Goal: Task Accomplishment & Management: Manage account settings

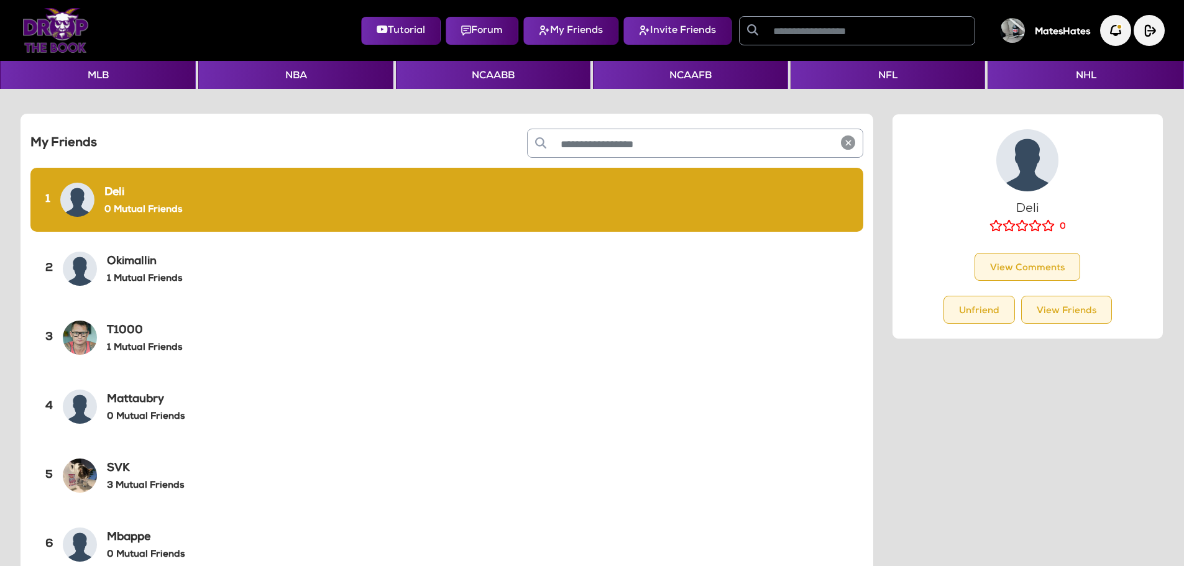
click at [54, 43] on img at bounding box center [55, 30] width 66 height 45
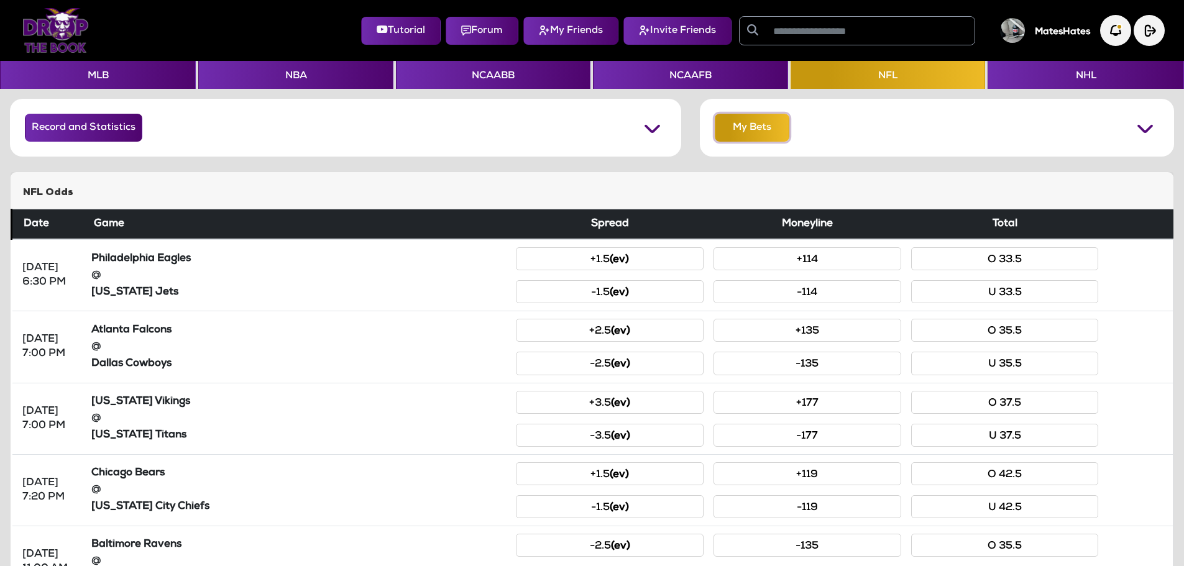
click at [737, 135] on button "My Bets" at bounding box center [751, 128] width 75 height 28
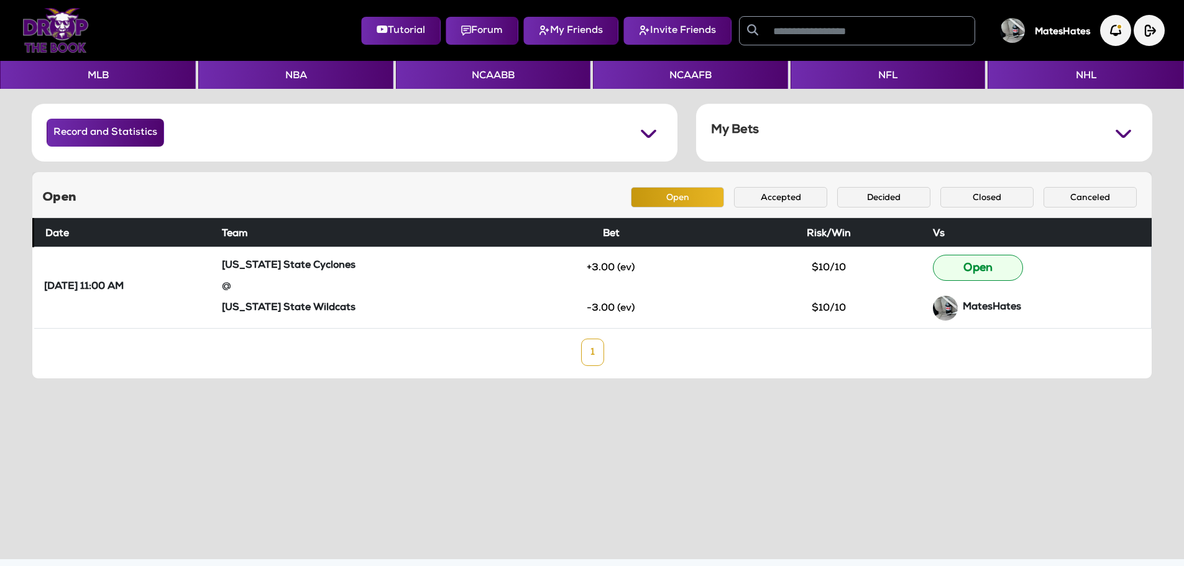
click at [780, 185] on div "Open Open Accepted Decided Closed Canceled" at bounding box center [591, 195] width 1119 height 46
click at [780, 193] on button "Accepted" at bounding box center [780, 197] width 93 height 21
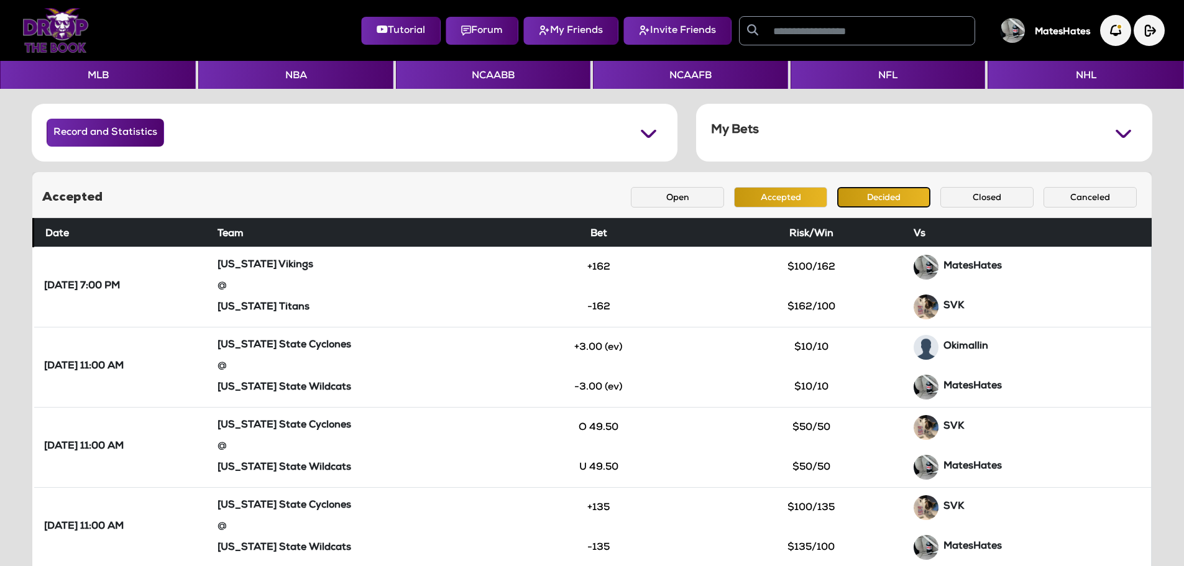
click at [859, 194] on button "Decided" at bounding box center [883, 197] width 93 height 21
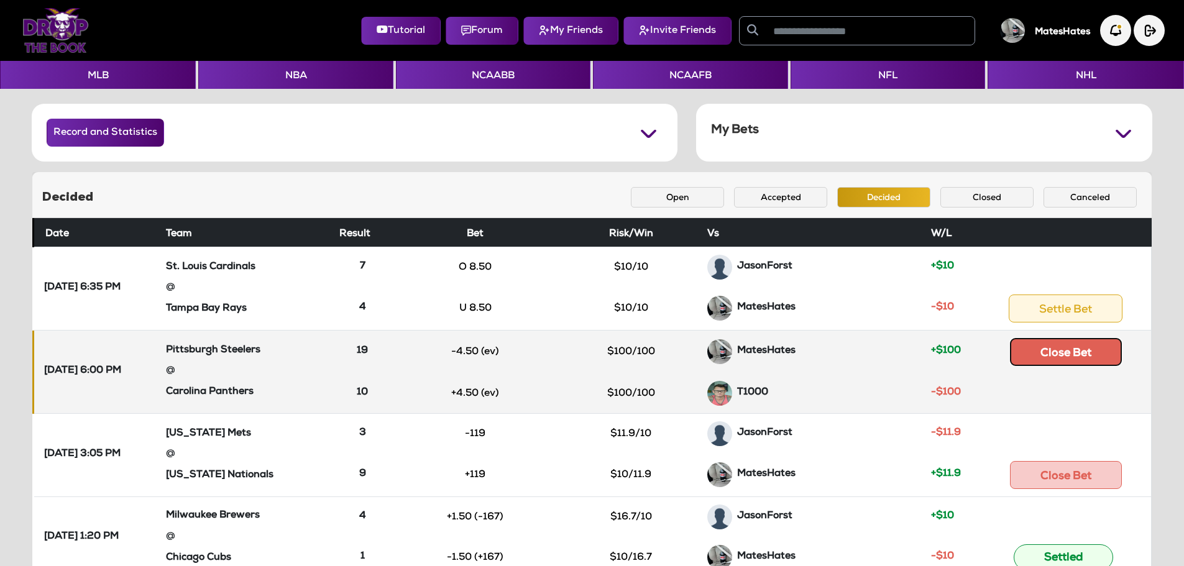
click at [1043, 352] on button "Close Bet" at bounding box center [1066, 352] width 112 height 28
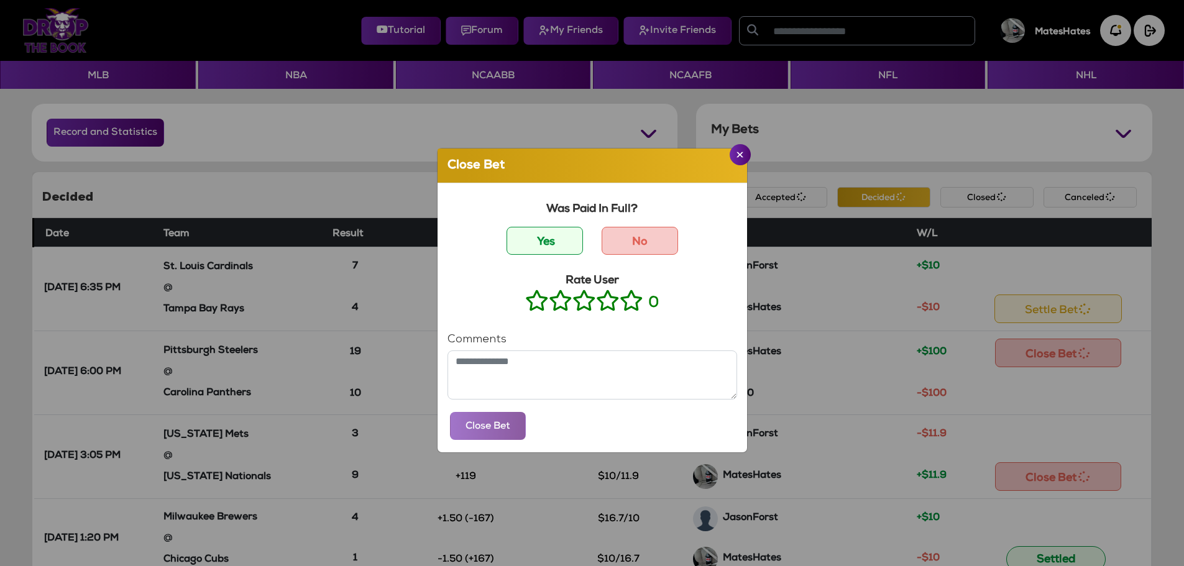
click at [624, 308] on icon at bounding box center [631, 301] width 24 height 16
click at [489, 436] on button "Close Bet" at bounding box center [488, 426] width 76 height 28
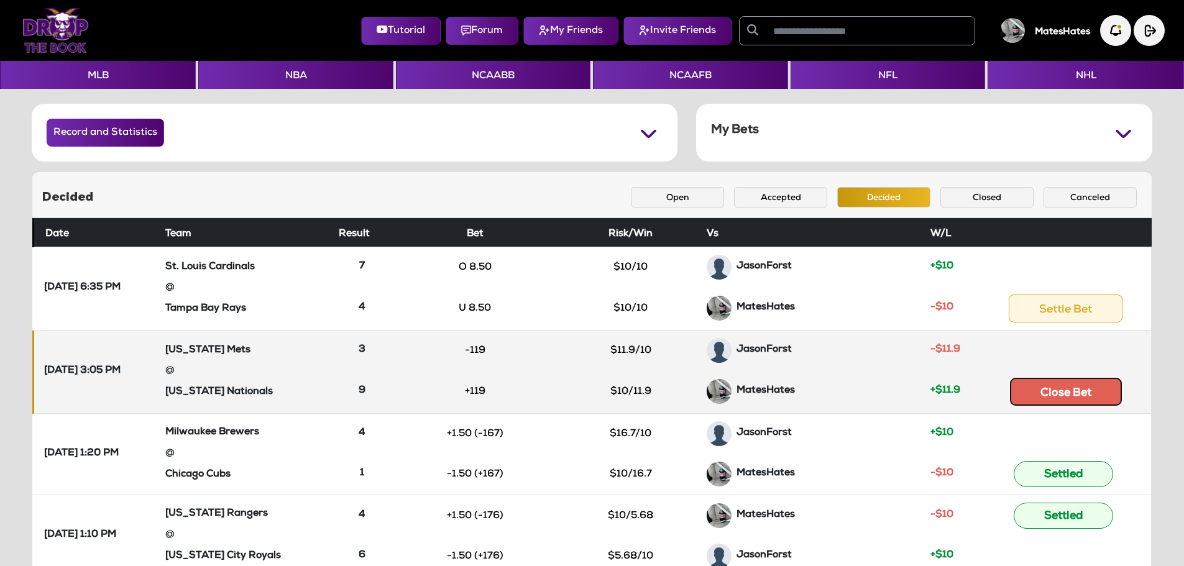
click at [1049, 403] on button "Close Bet" at bounding box center [1066, 392] width 112 height 28
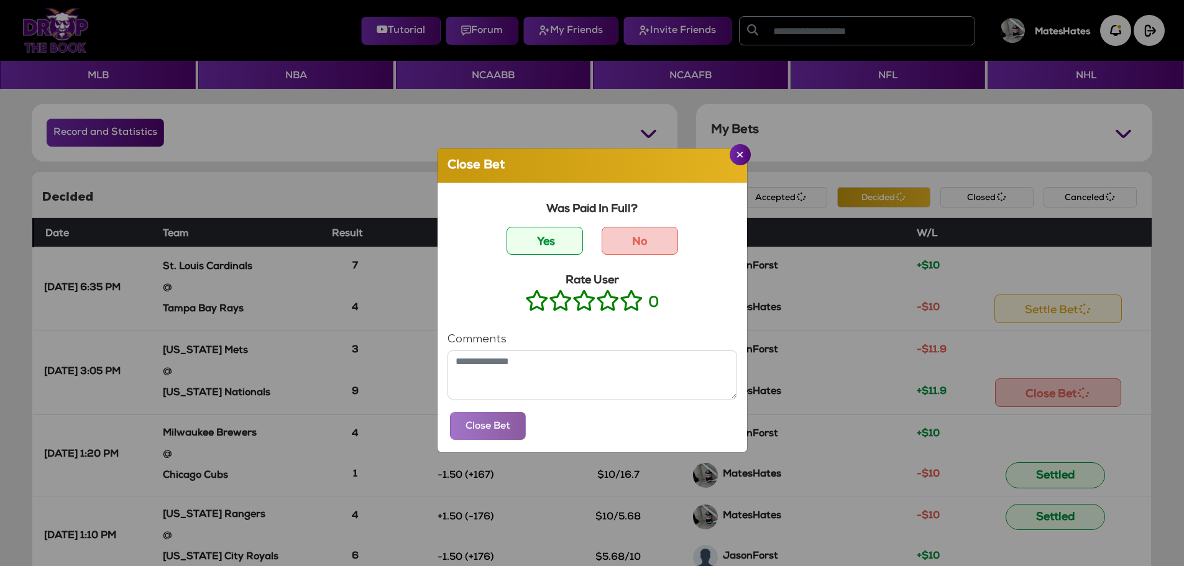
click at [626, 305] on icon at bounding box center [631, 301] width 24 height 16
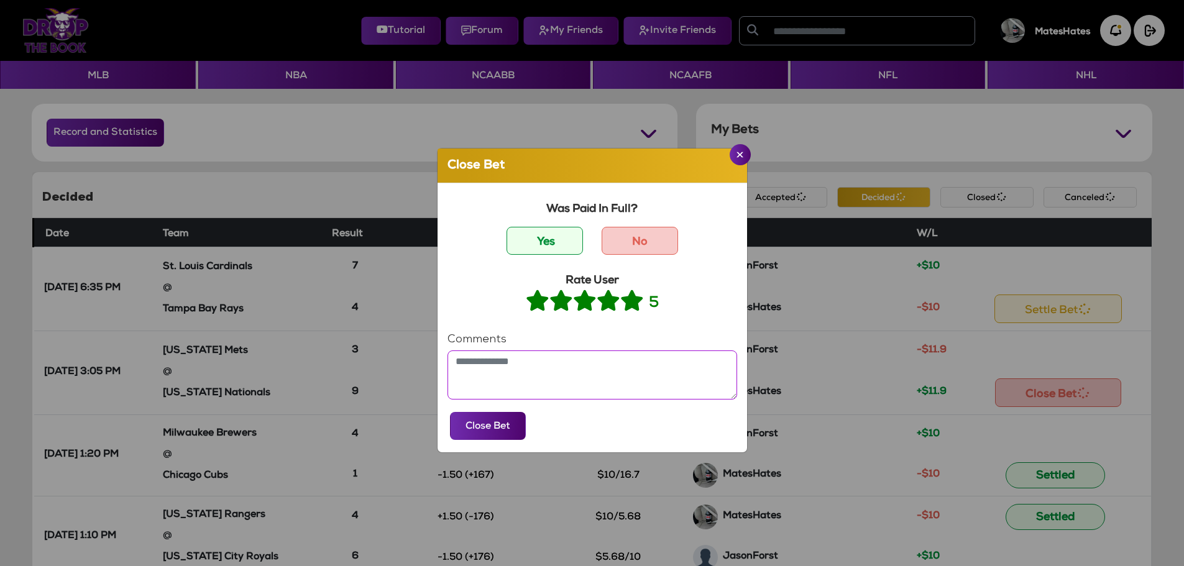
click at [558, 369] on textarea at bounding box center [592, 374] width 290 height 49
type textarea "**********"
click at [499, 428] on button "Close Bet" at bounding box center [488, 426] width 76 height 28
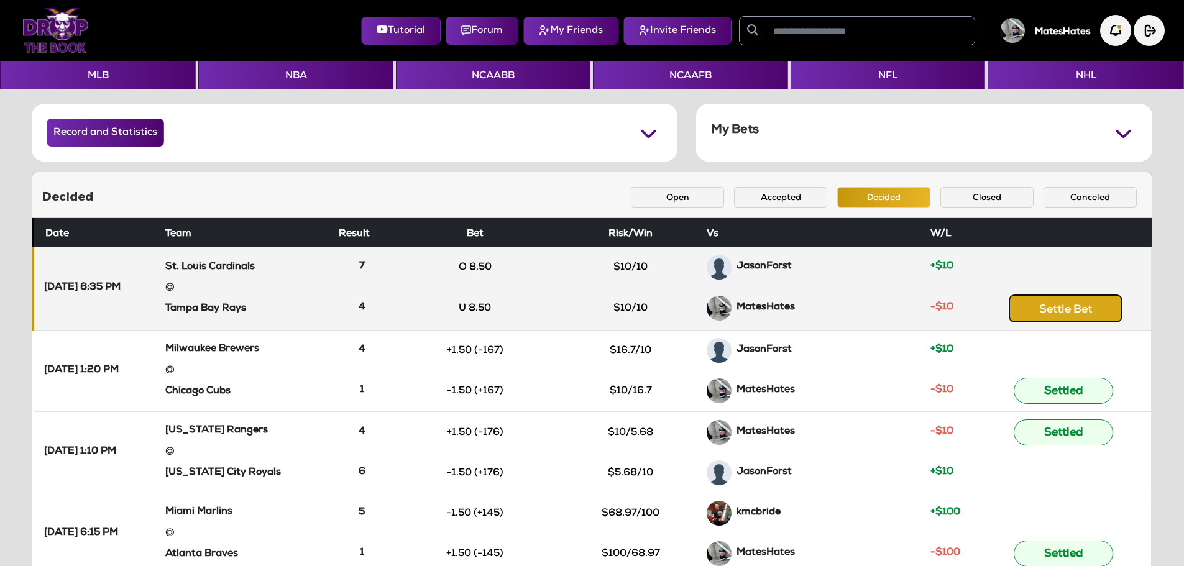
click at [1050, 309] on button "Settle Bet" at bounding box center [1065, 308] width 114 height 28
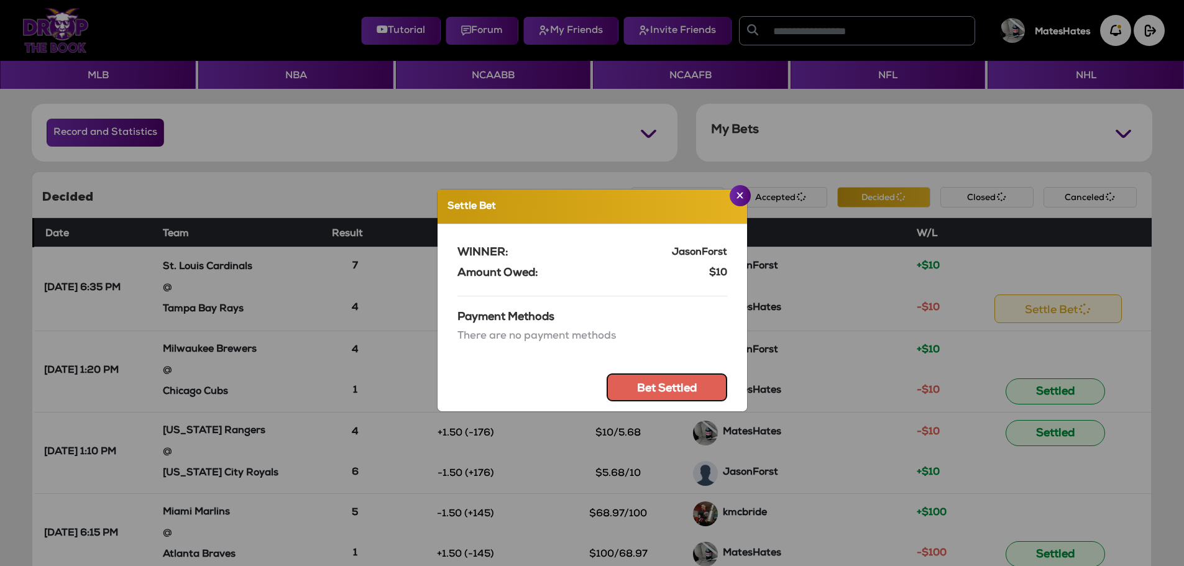
click at [637, 389] on button "Bet Settled" at bounding box center [666, 387] width 121 height 28
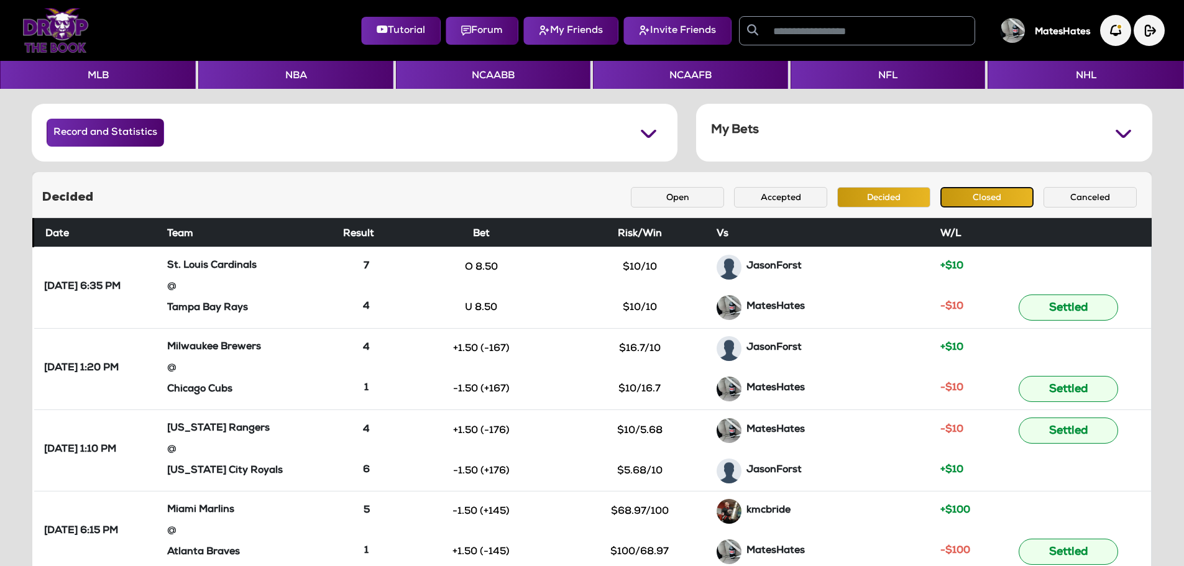
click at [985, 198] on button "Closed" at bounding box center [986, 197] width 93 height 21
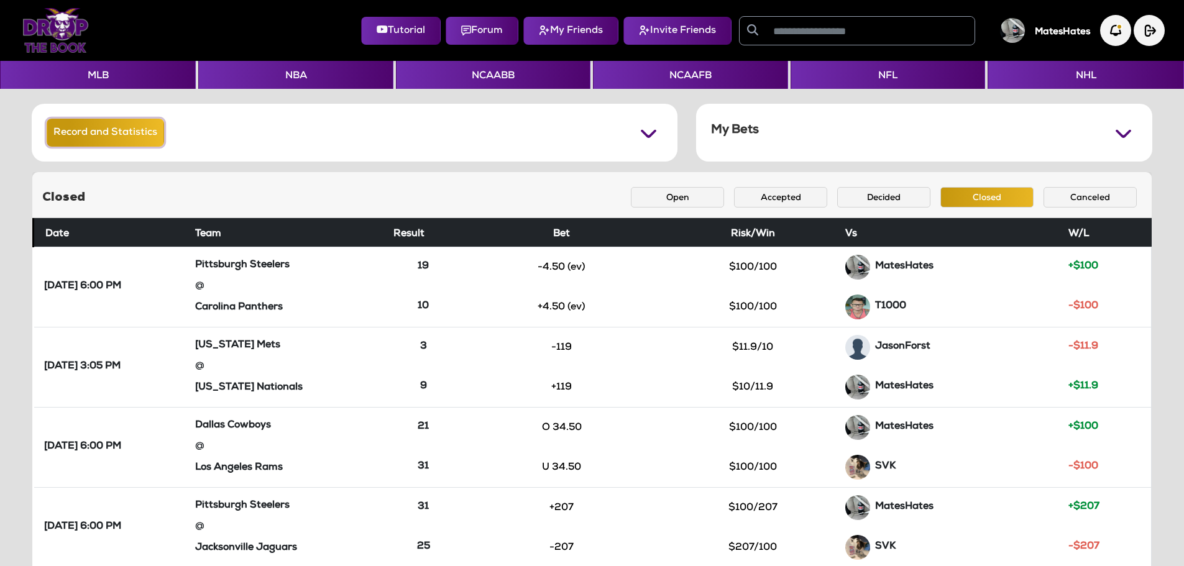
click at [55, 129] on button "Record and Statistics" at bounding box center [105, 133] width 117 height 28
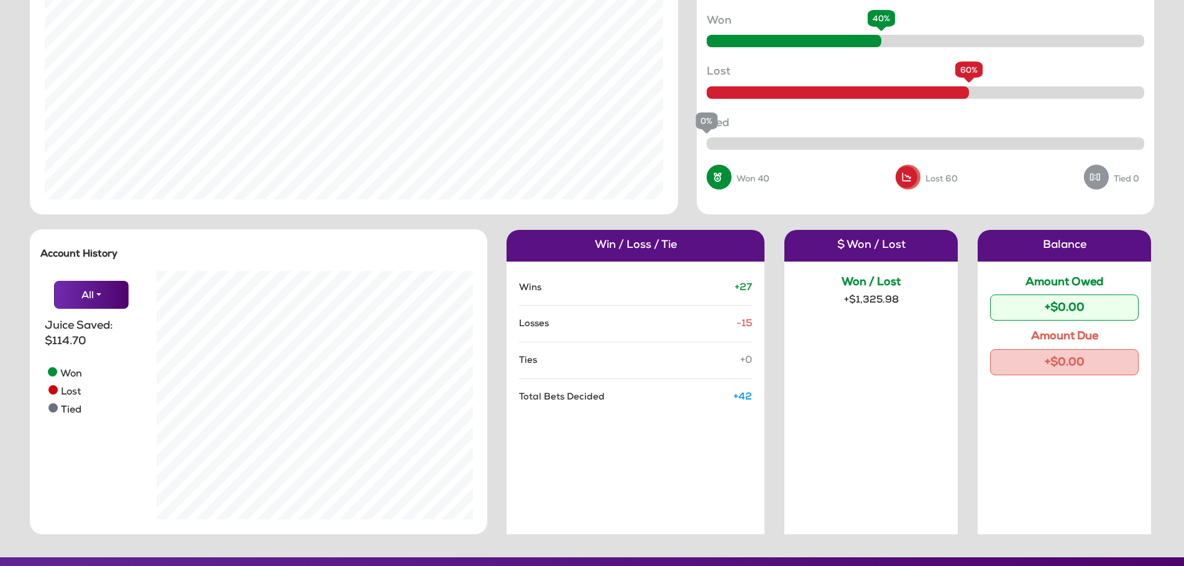
scroll to position [166, 0]
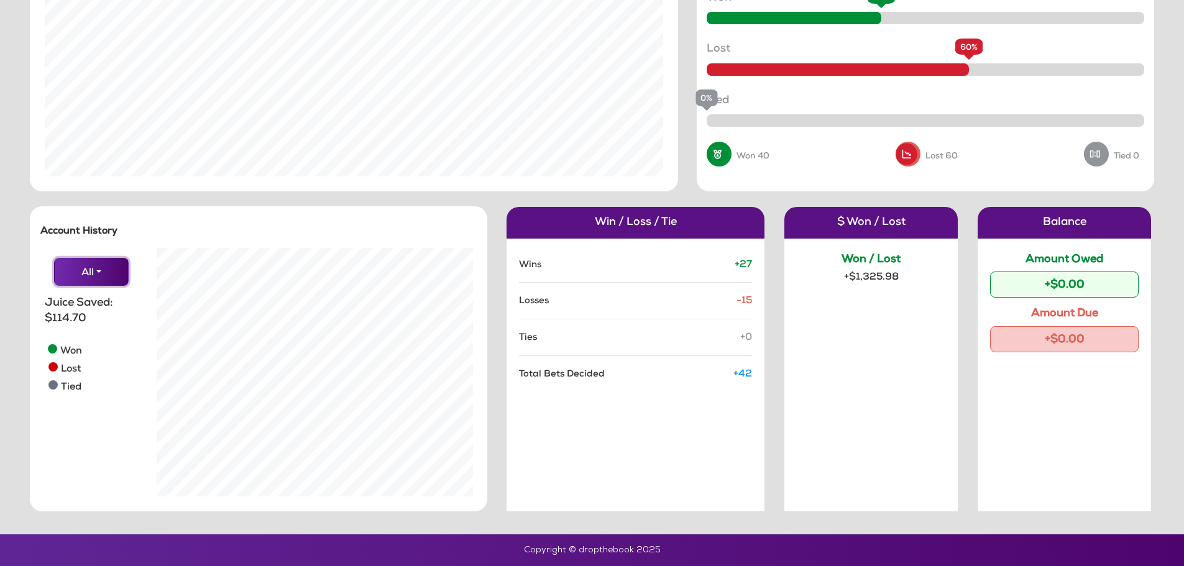
click at [86, 280] on button "All" at bounding box center [91, 272] width 75 height 28
click at [92, 313] on button "JasonForst" at bounding box center [104, 315] width 98 height 15
click at [88, 272] on button "JasonForst" at bounding box center [91, 272] width 75 height 28
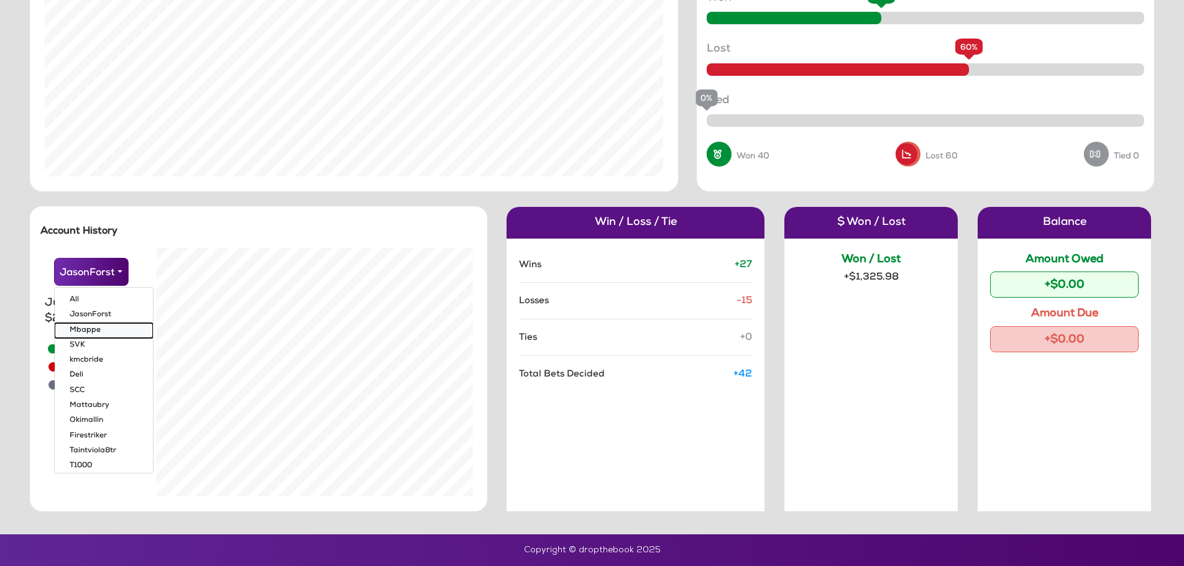
click at [91, 326] on button "Mbappe" at bounding box center [104, 330] width 98 height 15
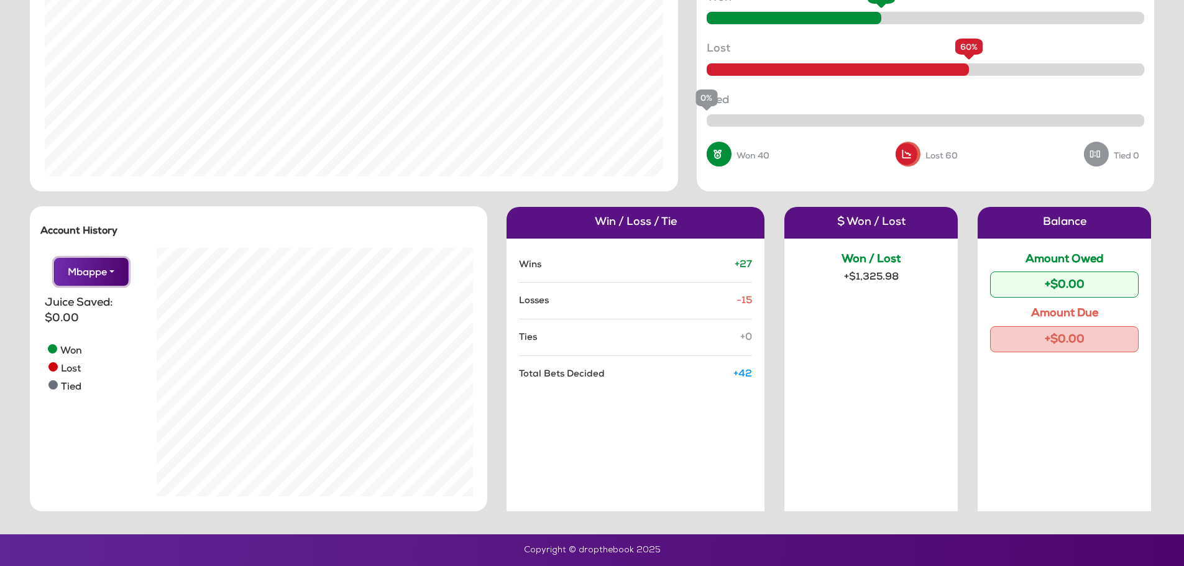
click at [88, 280] on button "Mbappe" at bounding box center [91, 272] width 75 height 28
click at [78, 301] on button "All" at bounding box center [104, 300] width 98 height 15
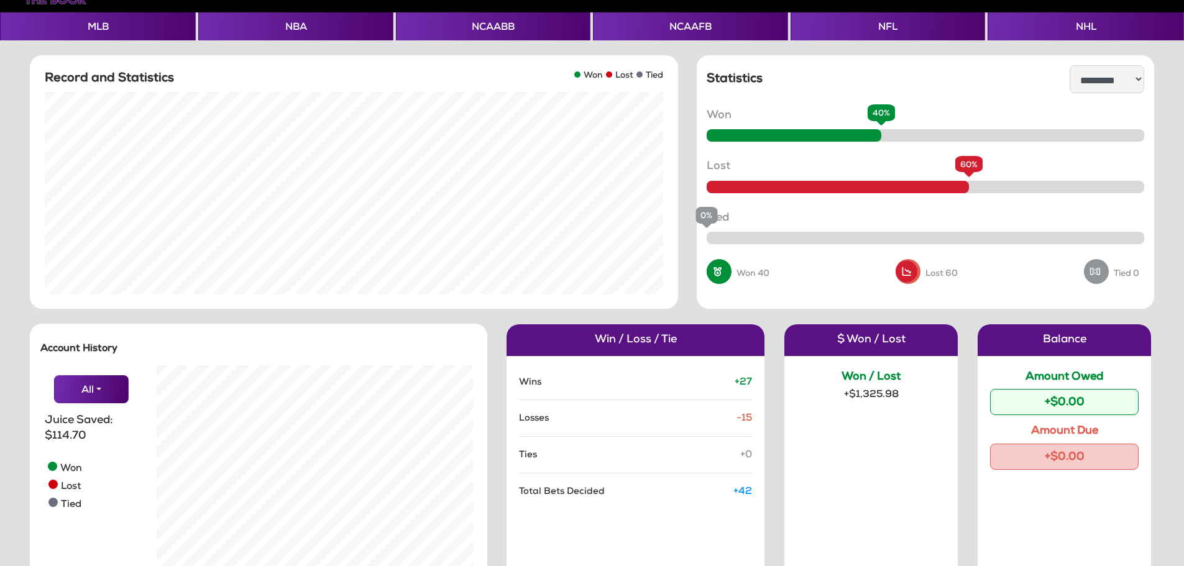
scroll to position [0, 0]
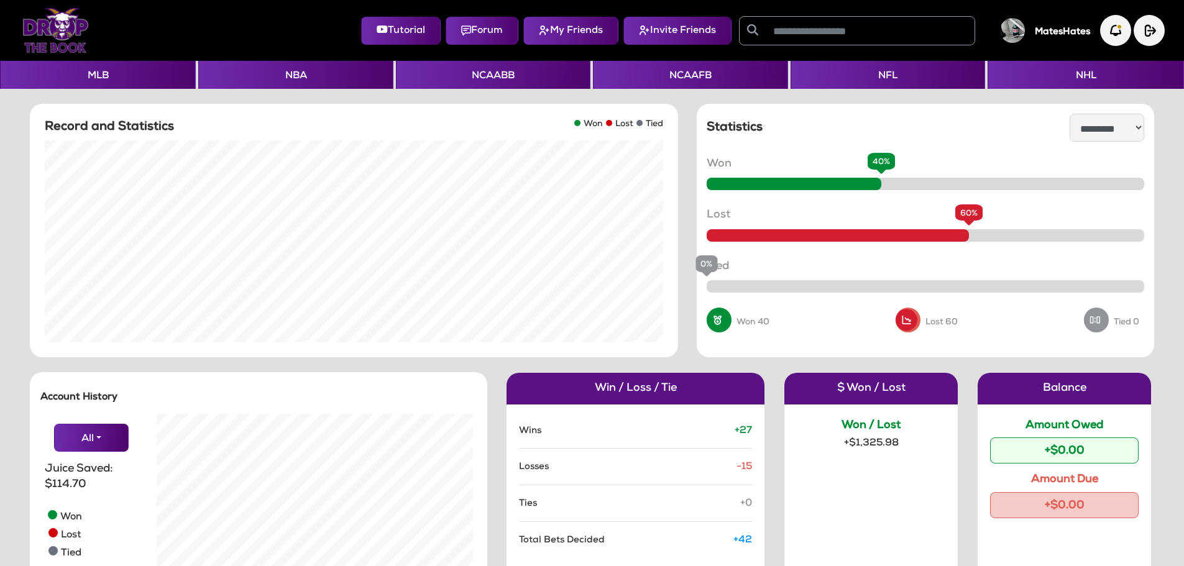
scroll to position [249, 334]
